Goal: Task Accomplishment & Management: Manage account settings

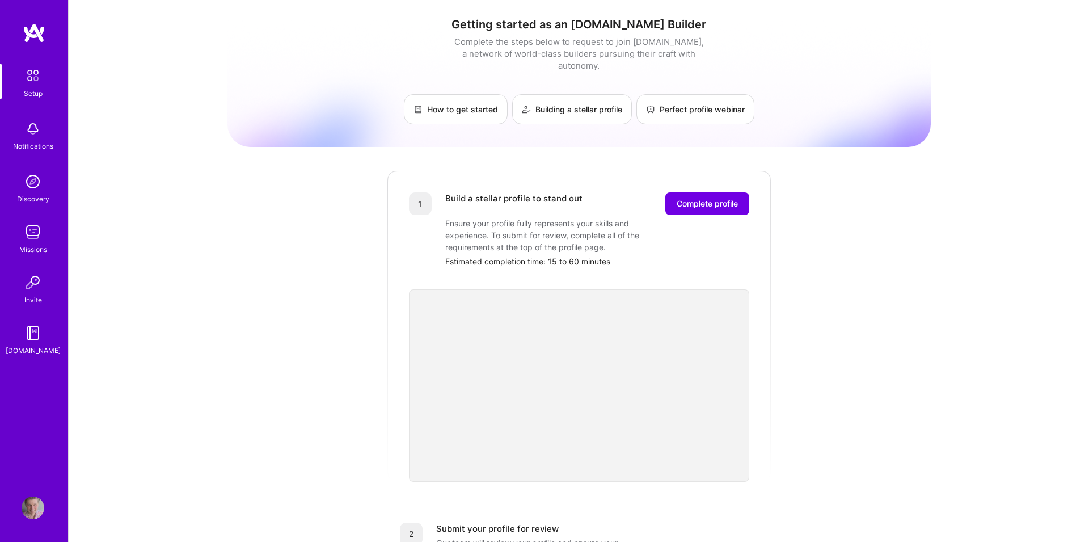
click at [329, 239] on div "Getting started as an [DOMAIN_NAME] Builder Complete the steps below to request…" at bounding box center [578, 443] width 703 height 869
click at [706, 198] on span "Complete profile" at bounding box center [706, 203] width 61 height 11
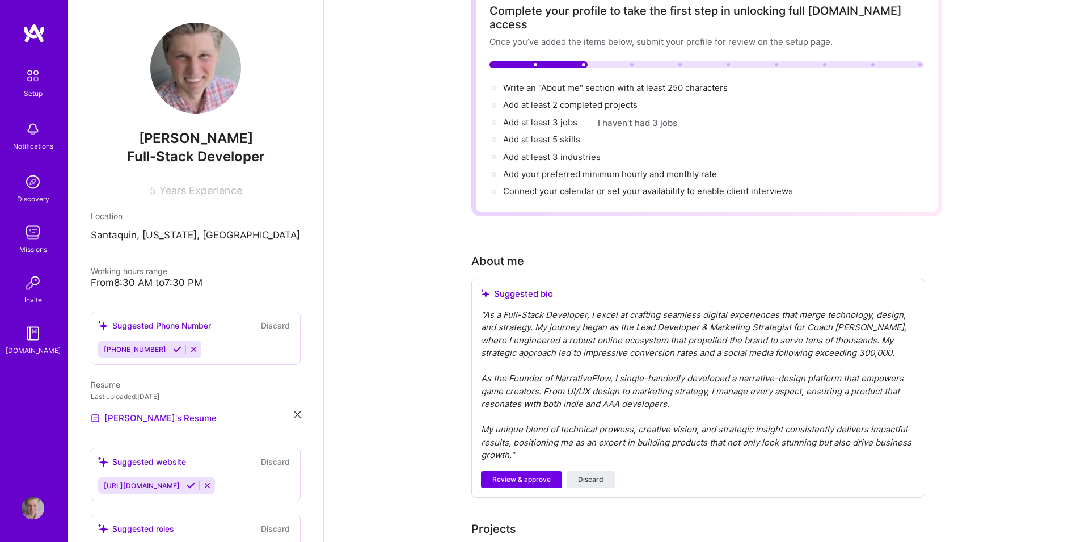
scroll to position [259, 0]
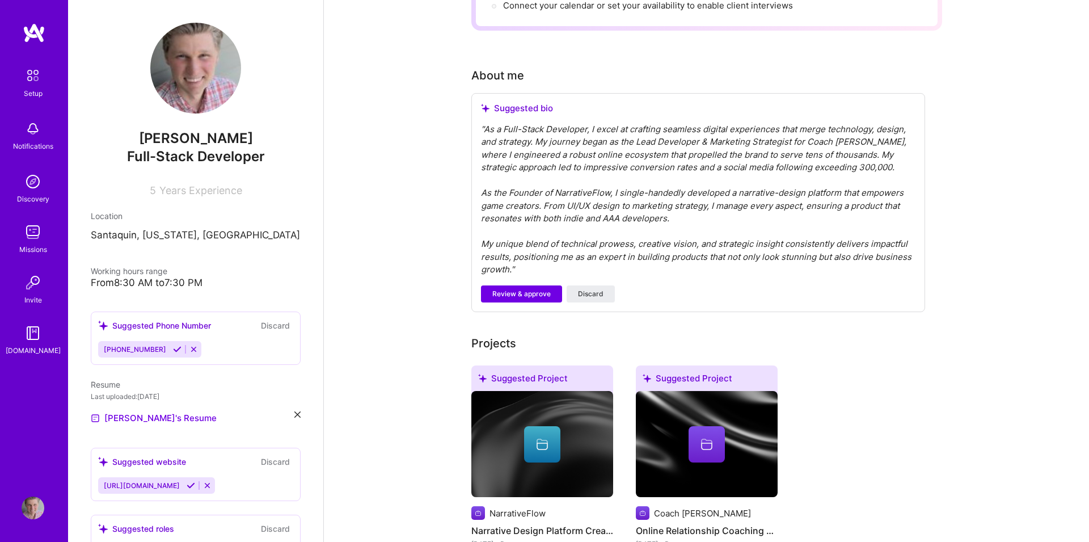
click at [173, 351] on icon at bounding box center [177, 349] width 9 height 9
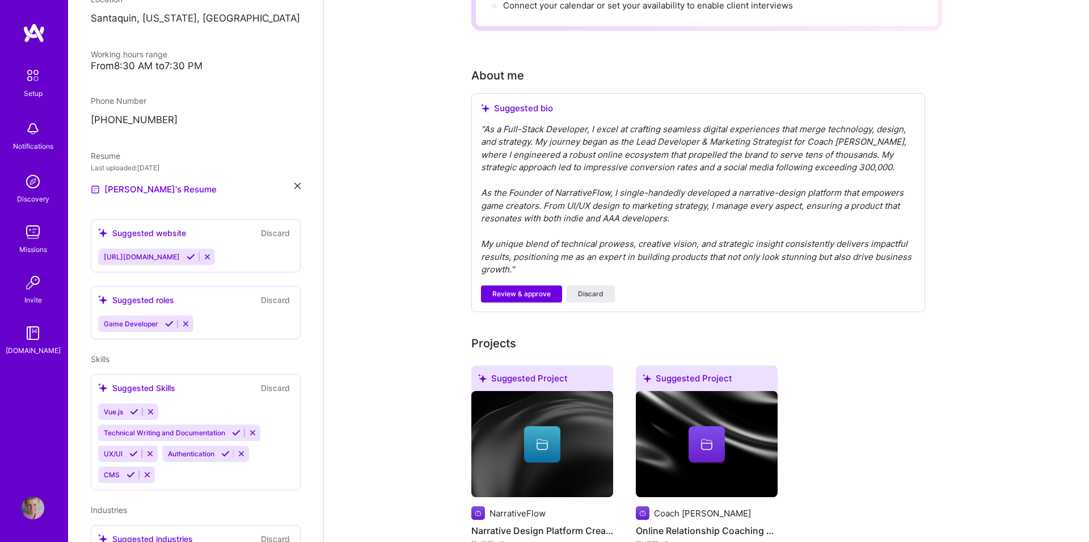
scroll to position [194, 0]
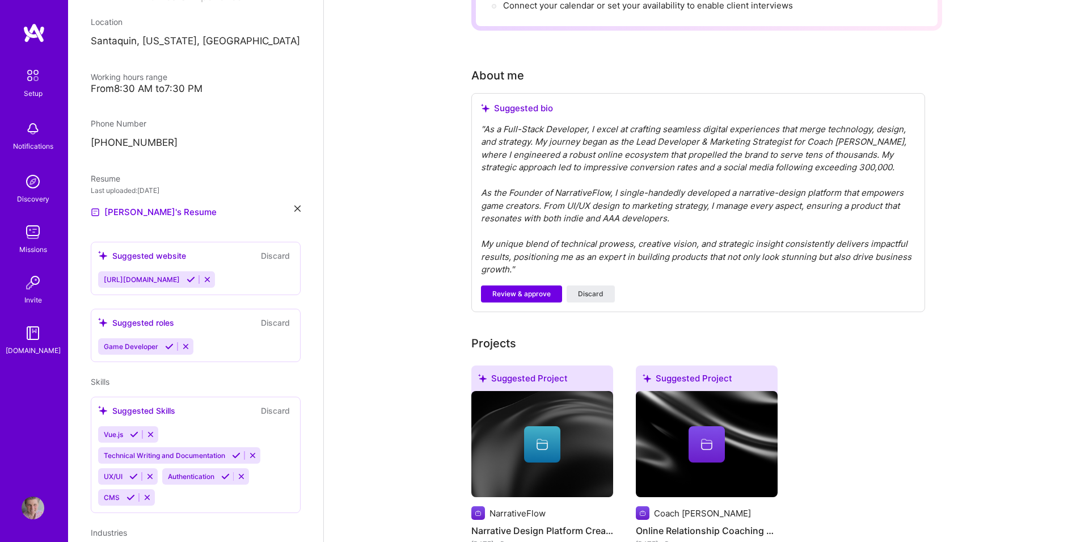
click at [193, 280] on icon at bounding box center [191, 279] width 9 height 9
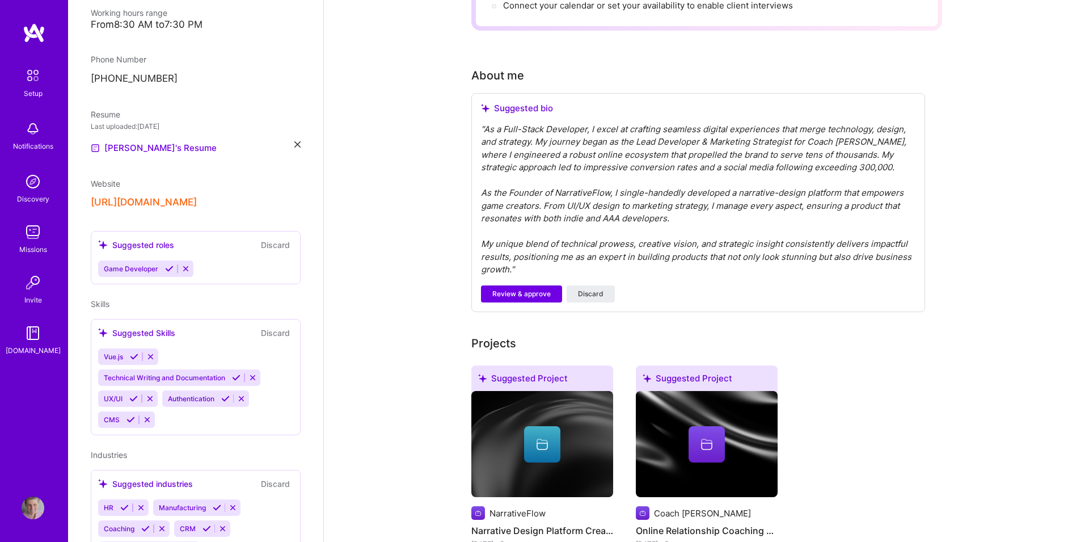
scroll to position [259, 0]
click at [182, 267] on icon at bounding box center [185, 268] width 9 height 9
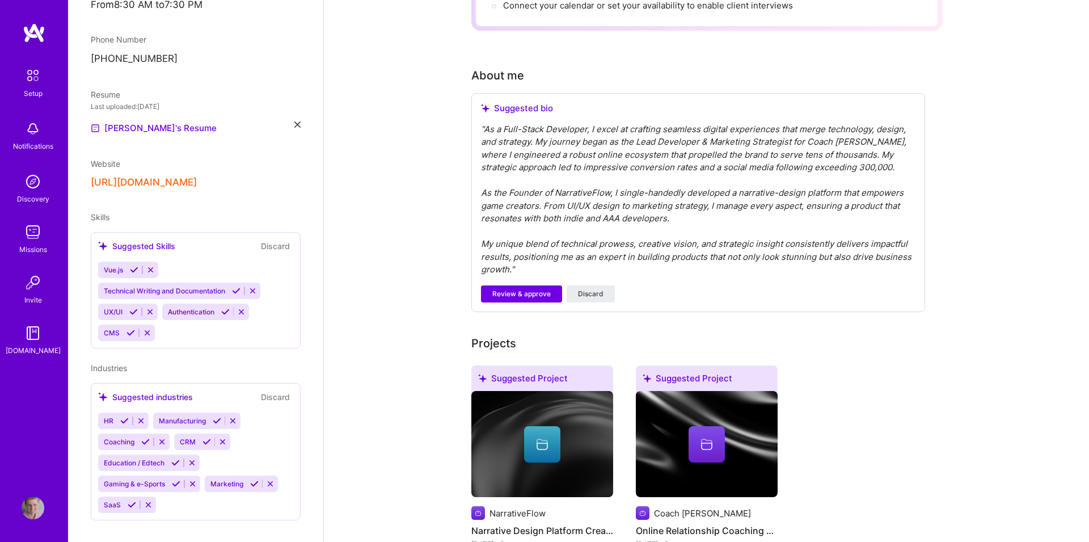
scroll to position [293, 0]
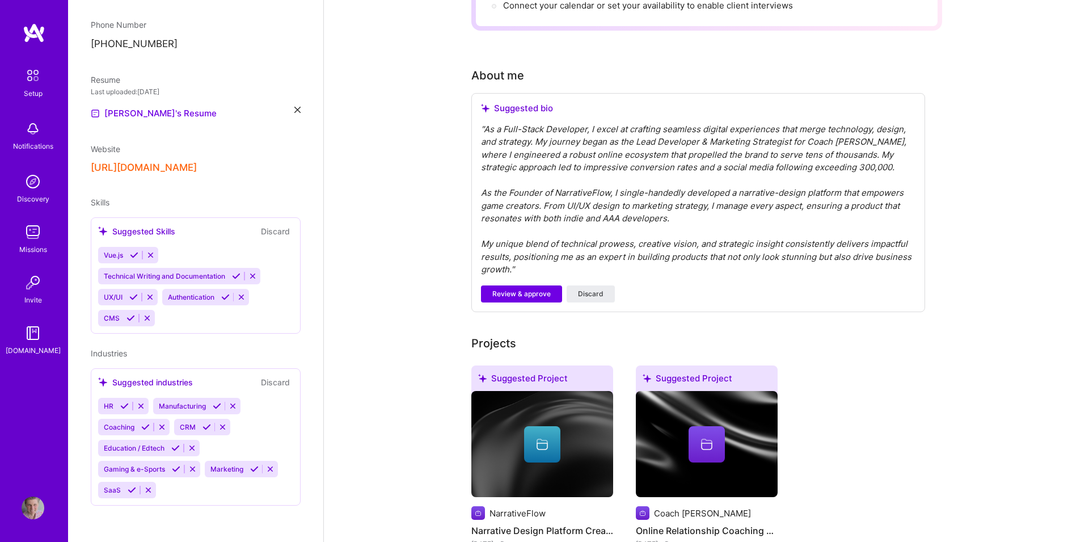
click at [134, 256] on icon at bounding box center [134, 255] width 9 height 9
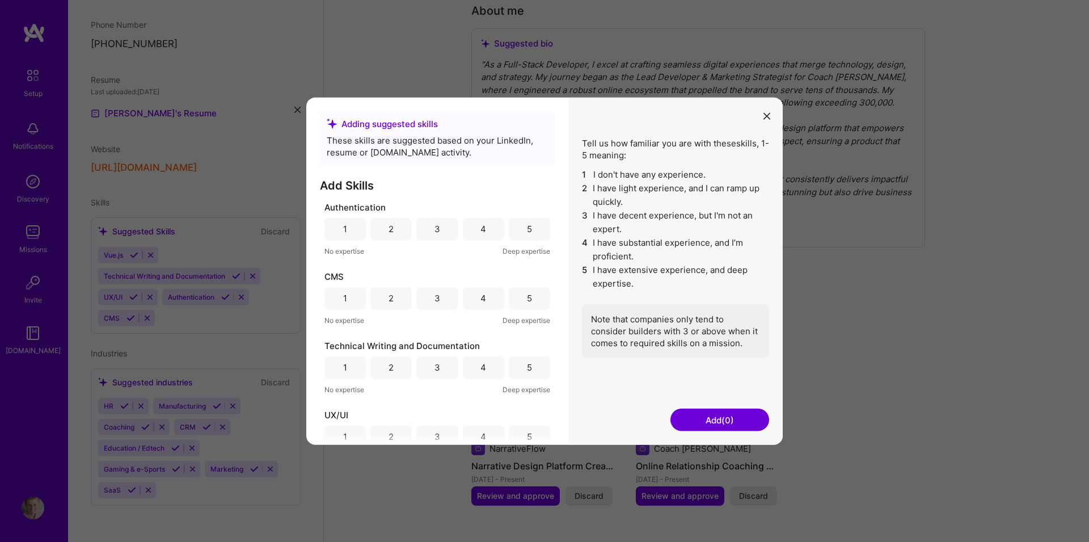
scroll to position [259, 0]
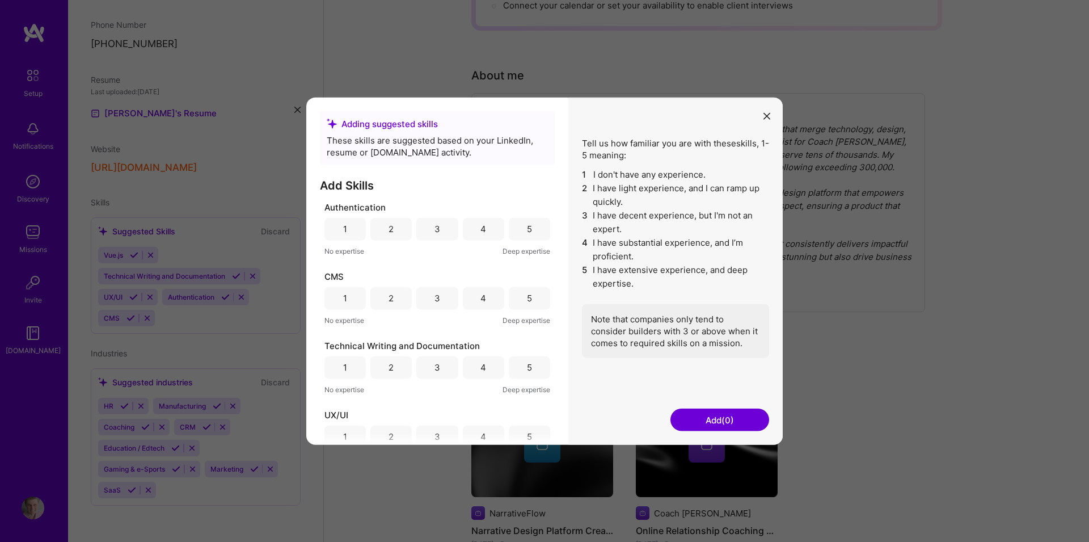
click at [437, 228] on div "3" at bounding box center [437, 229] width 6 height 12
click at [528, 299] on div "5" at bounding box center [529, 298] width 5 height 12
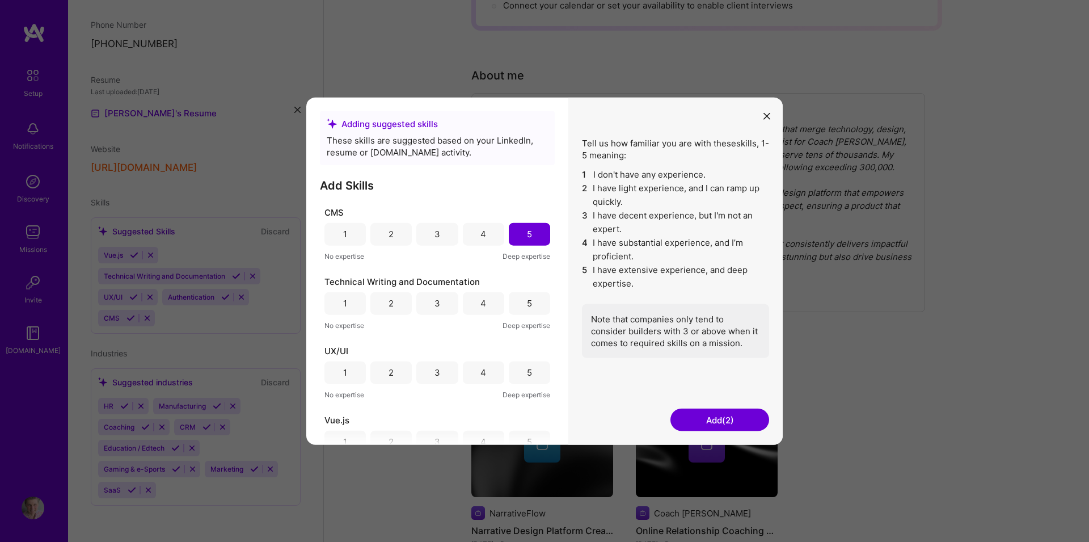
scroll to position [65, 0]
click at [483, 303] on div "4" at bounding box center [483, 303] width 6 height 12
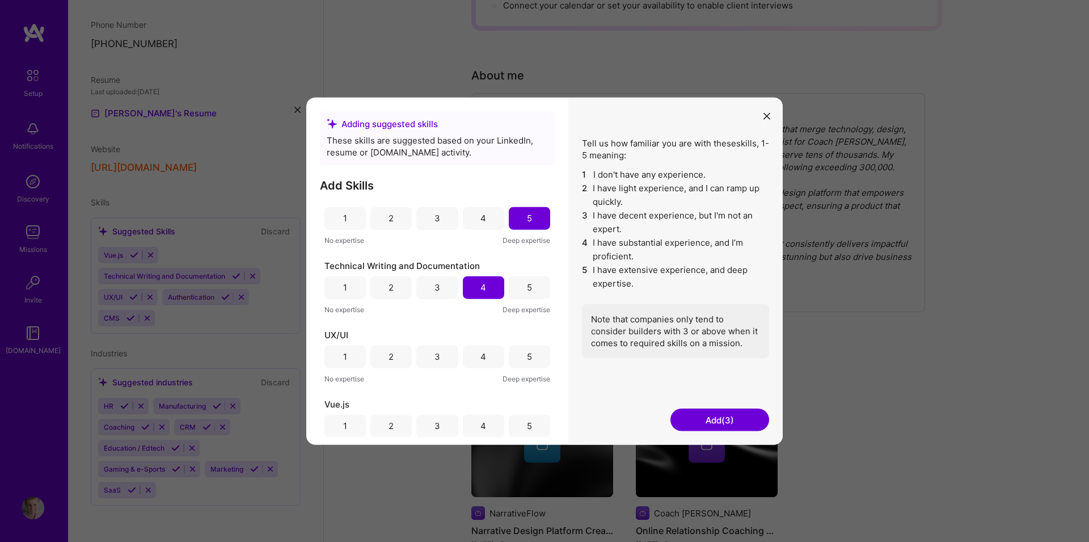
scroll to position [88, 0]
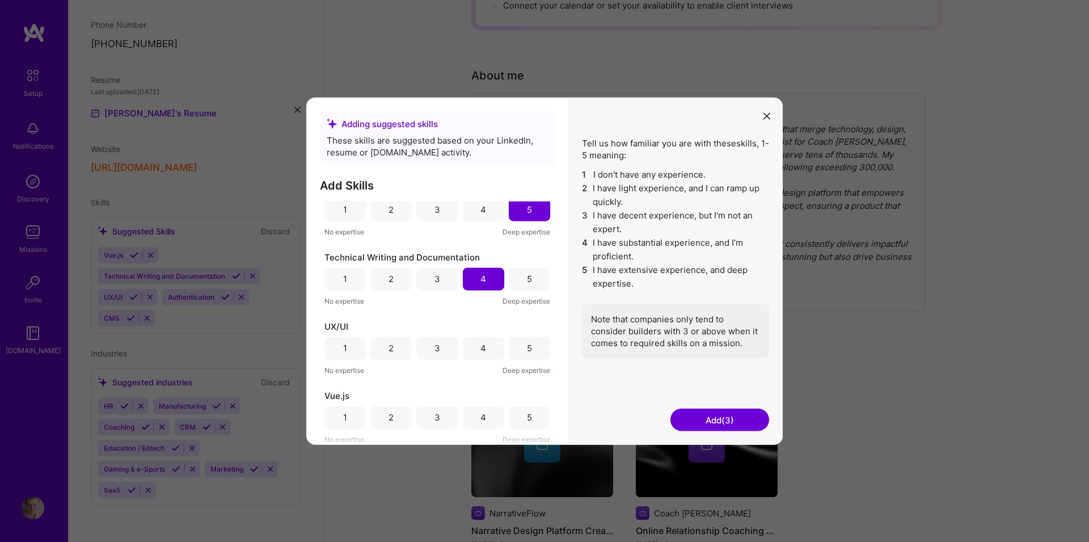
click at [535, 353] on div "5" at bounding box center [529, 347] width 41 height 23
click at [526, 416] on div "5" at bounding box center [529, 416] width 41 height 23
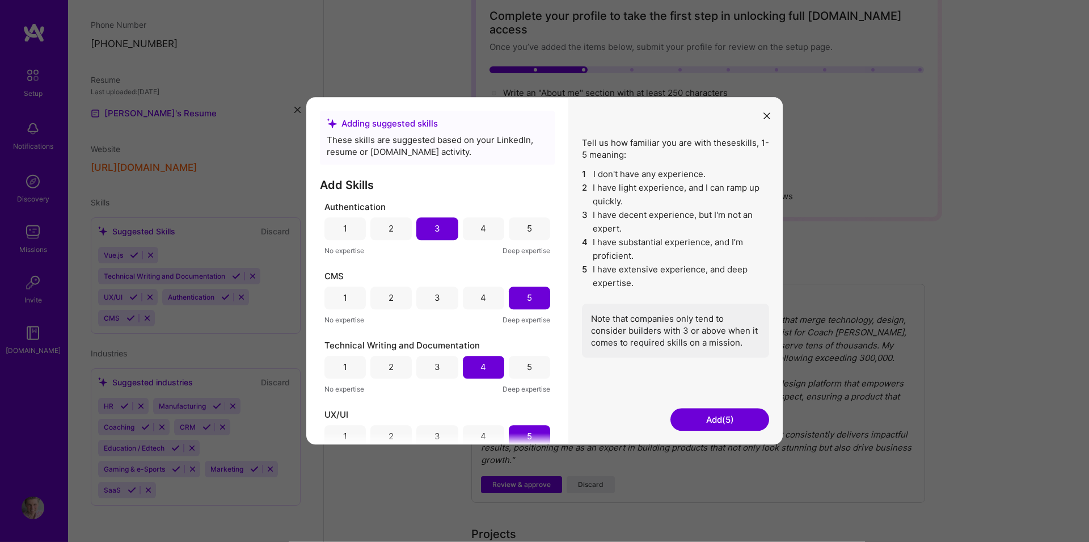
scroll to position [65, 0]
click at [718, 421] on button "Add (5)" at bounding box center [719, 419] width 99 height 23
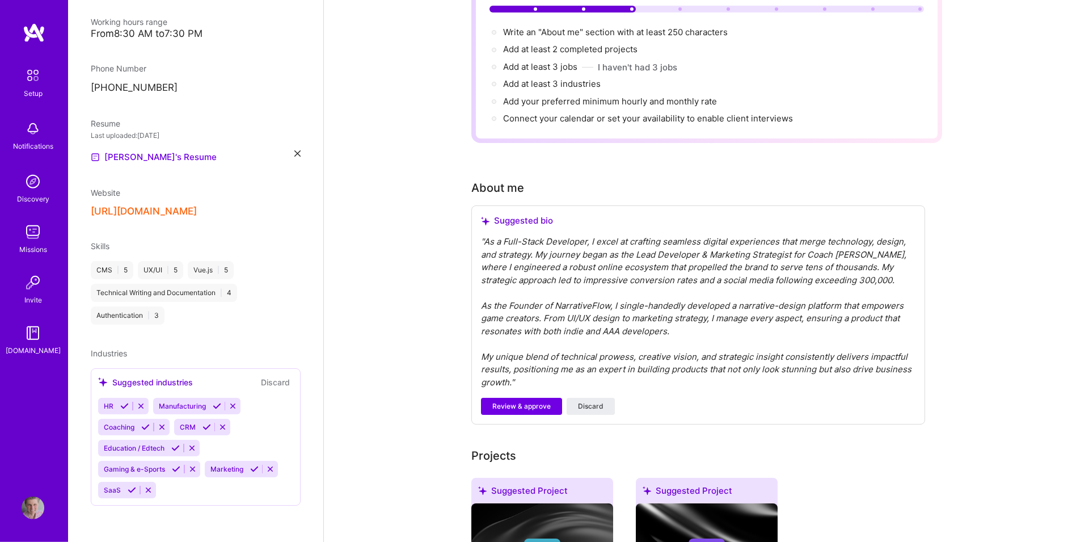
scroll to position [129, 0]
click at [138, 406] on icon at bounding box center [141, 405] width 9 height 9
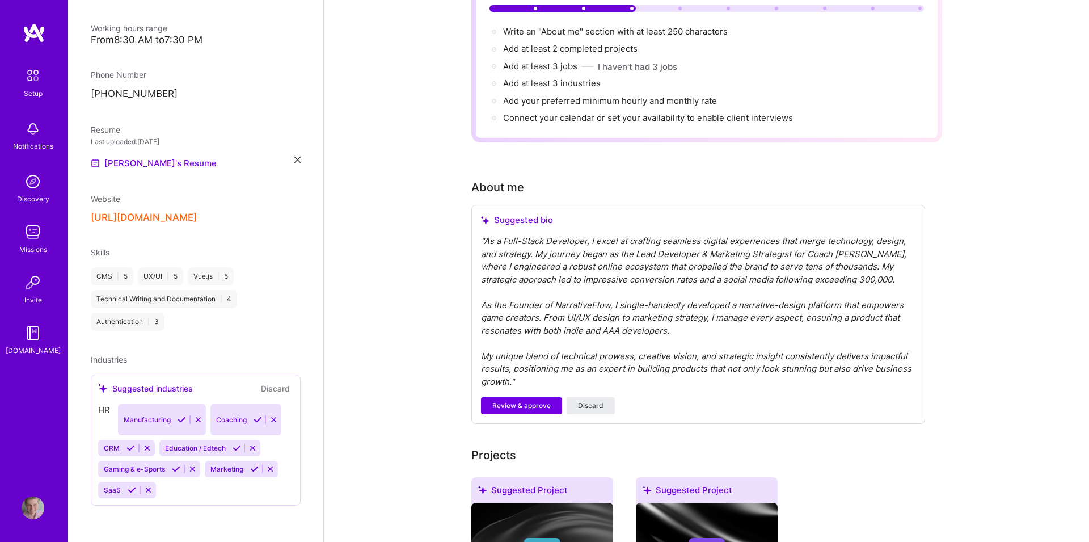
scroll to position [228, 0]
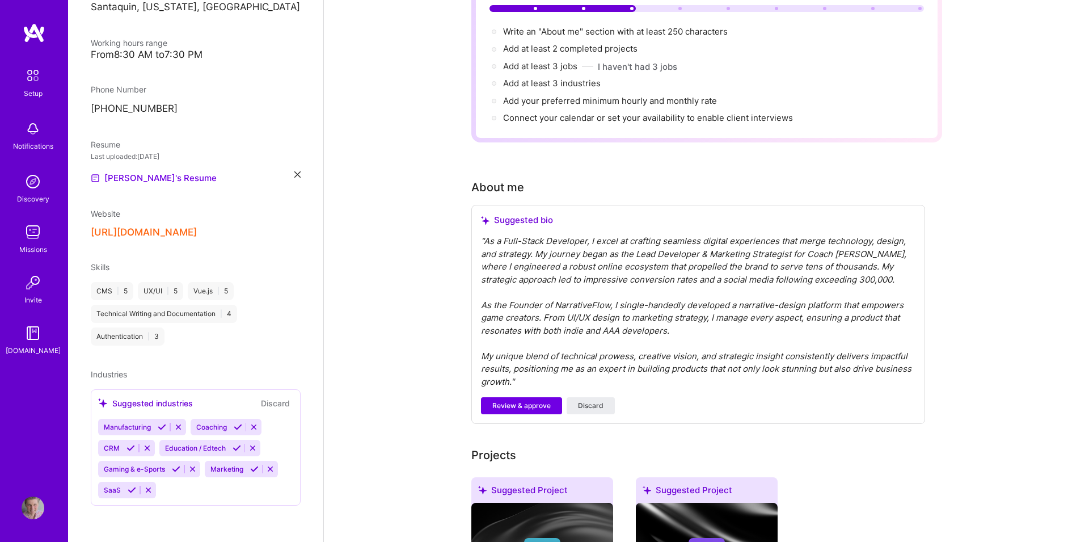
click at [176, 425] on icon at bounding box center [178, 426] width 9 height 9
click at [158, 426] on icon at bounding box center [162, 426] width 9 height 9
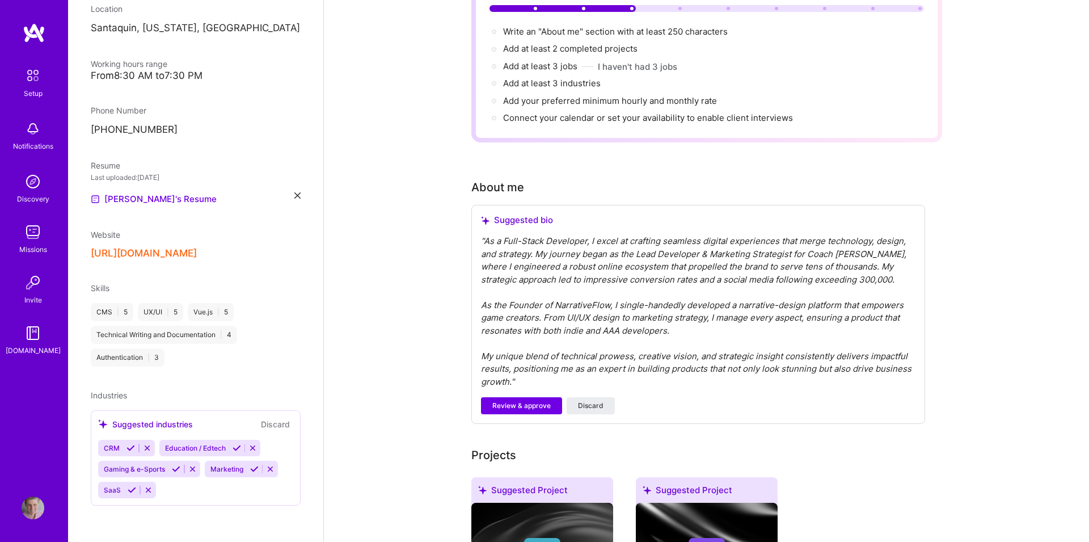
scroll to position [207, 0]
click at [250, 468] on icon at bounding box center [254, 468] width 9 height 9
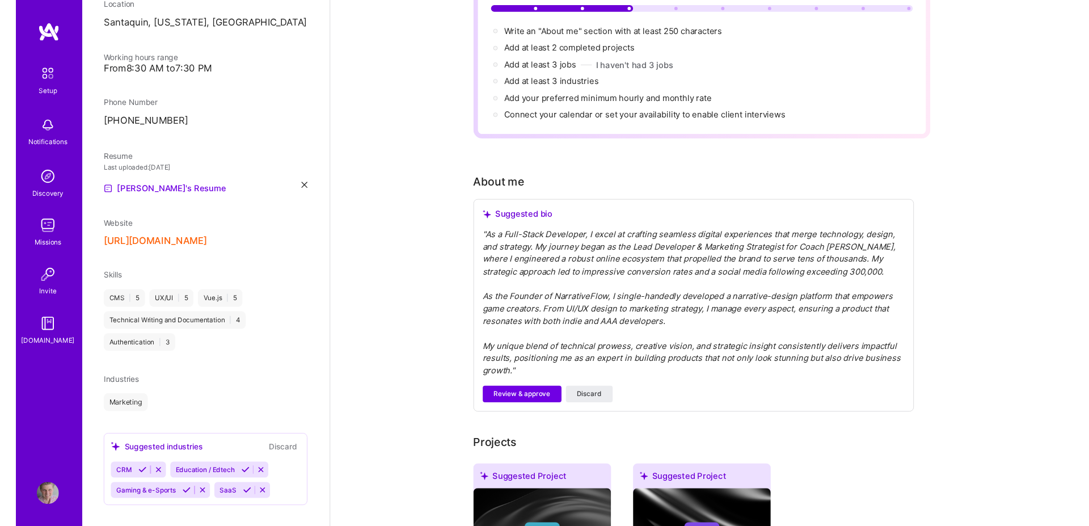
scroll to position [227, 0]
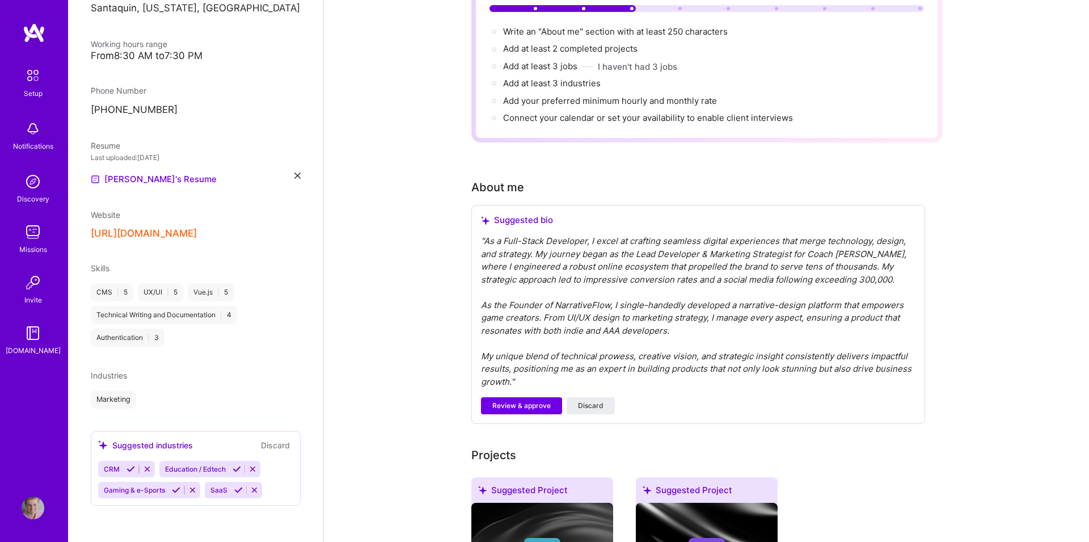
click at [234, 490] on icon at bounding box center [238, 489] width 9 height 9
